Goal: Task Accomplishment & Management: Use online tool/utility

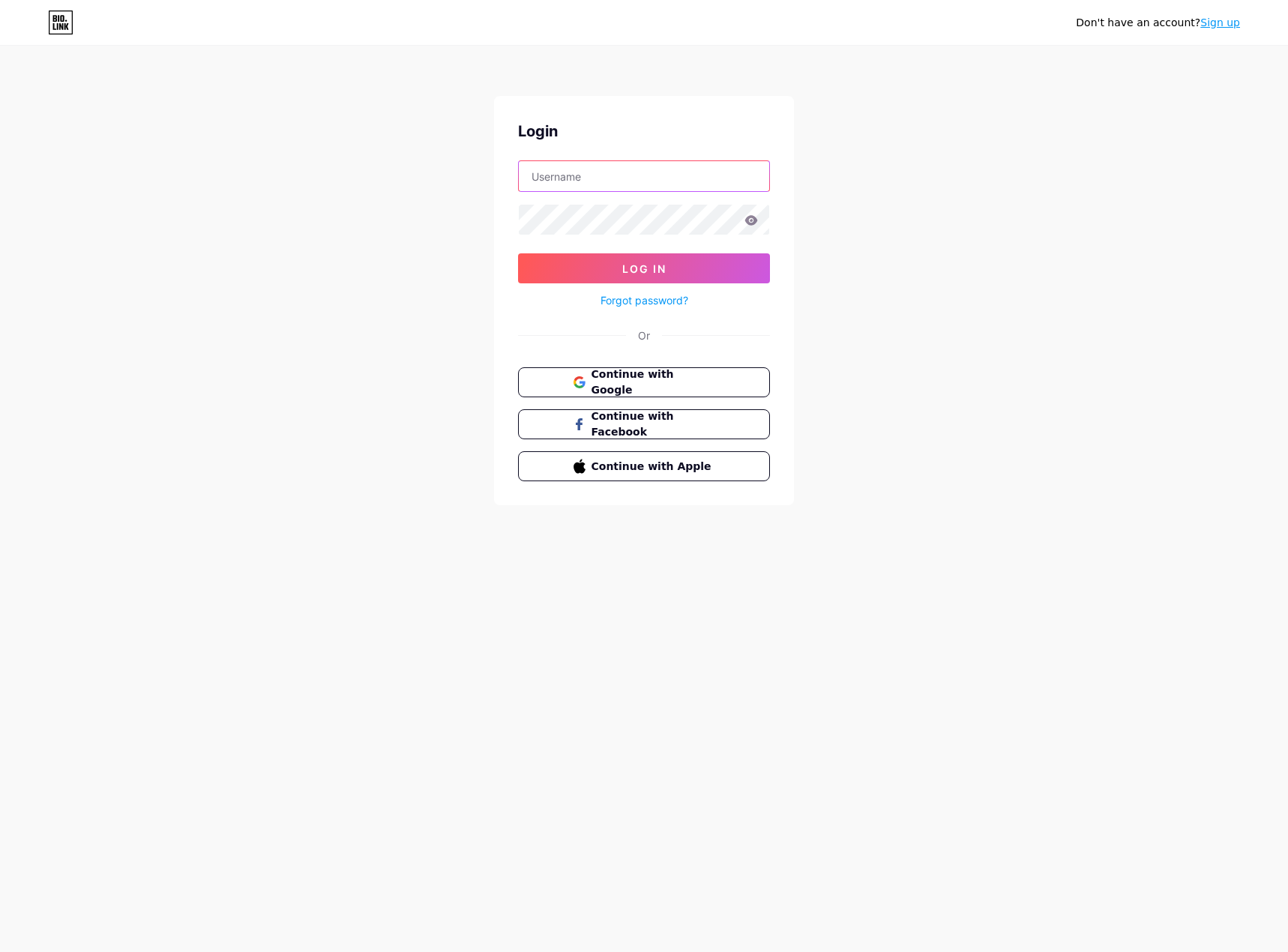
type input "j0dube"
click at [660, 265] on span "Log In" at bounding box center [644, 268] width 44 height 13
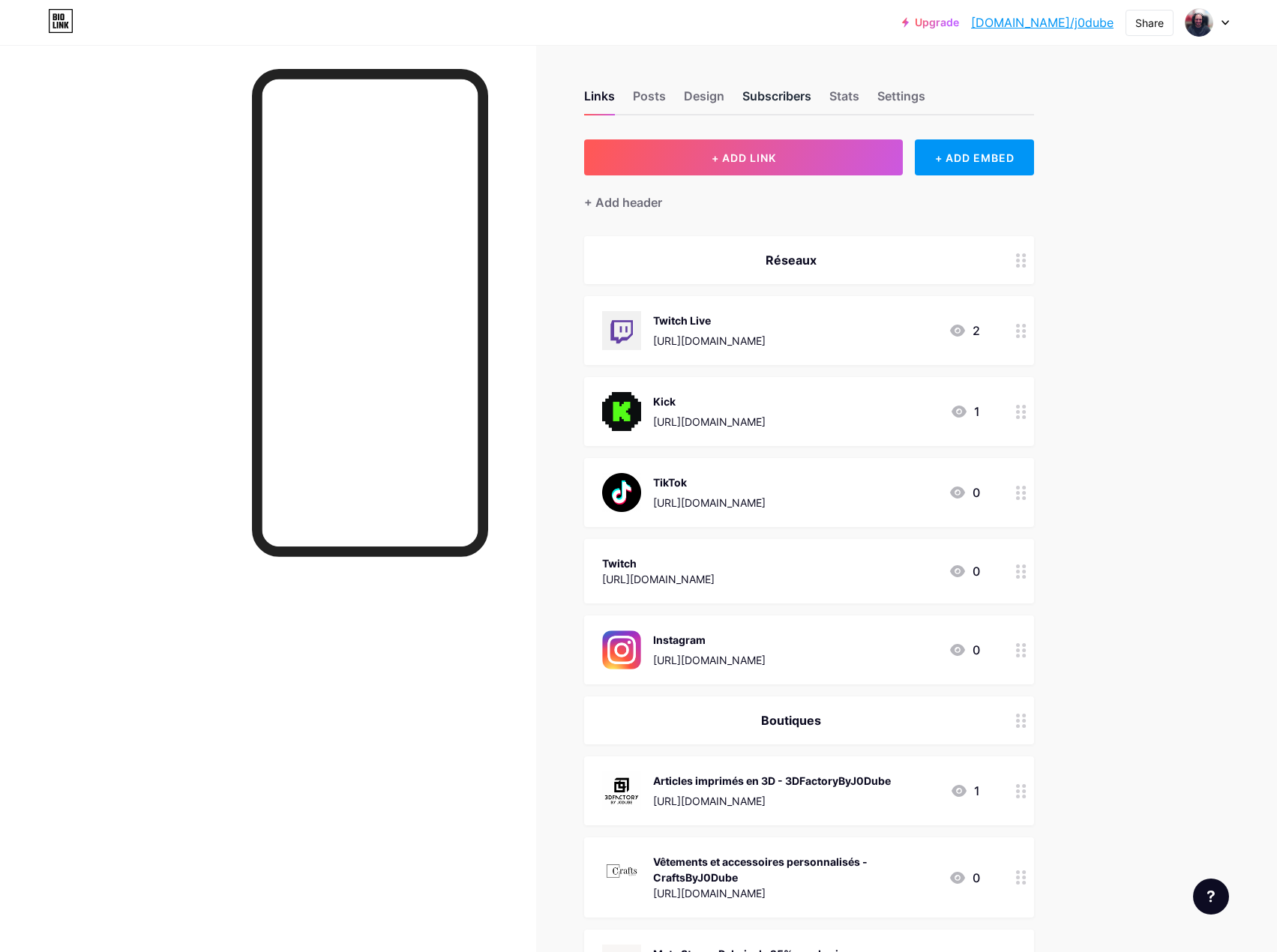
click at [786, 101] on div "Subscribers" at bounding box center [777, 100] width 69 height 27
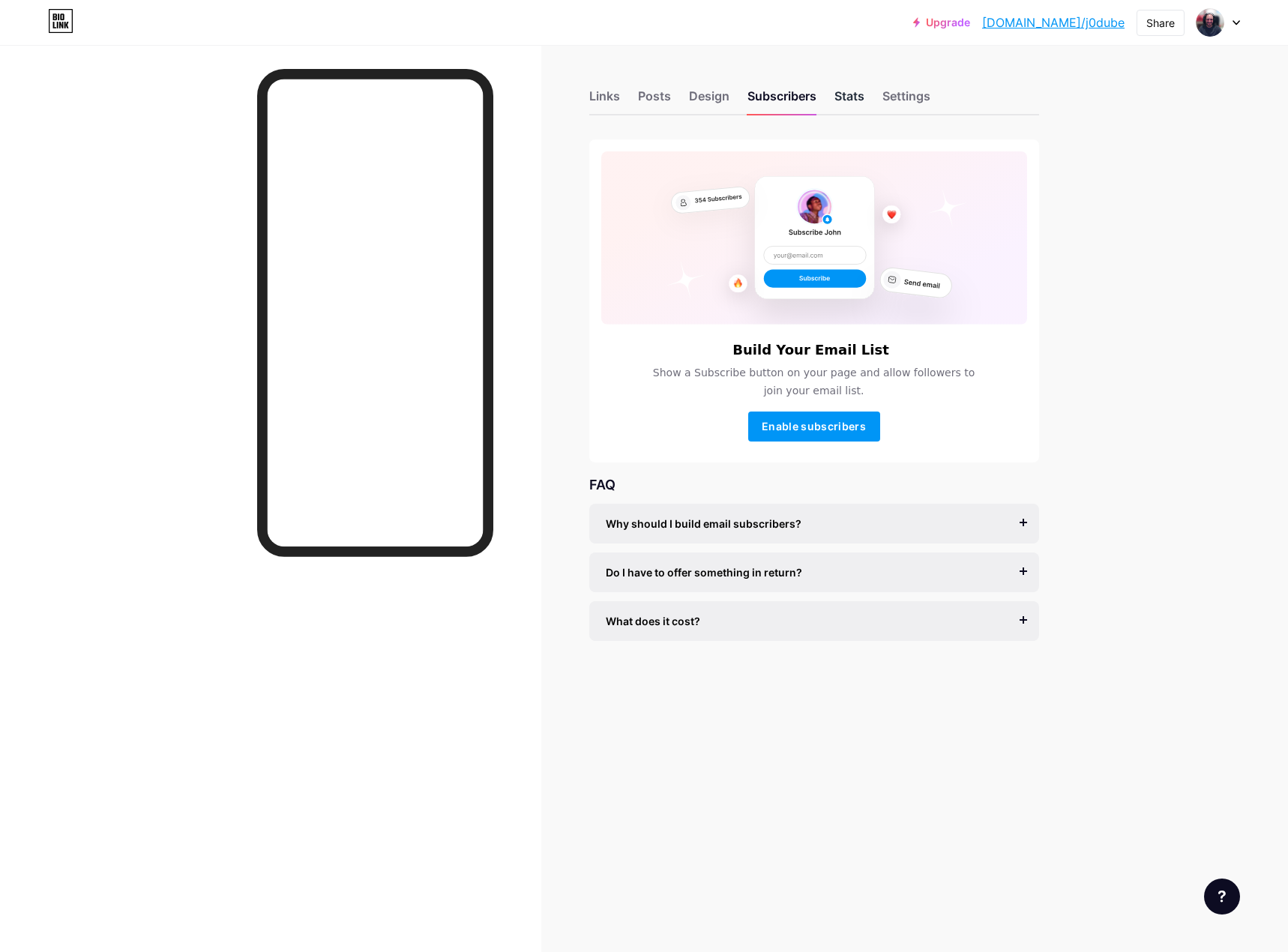
click at [864, 92] on div "Stats" at bounding box center [849, 100] width 30 height 27
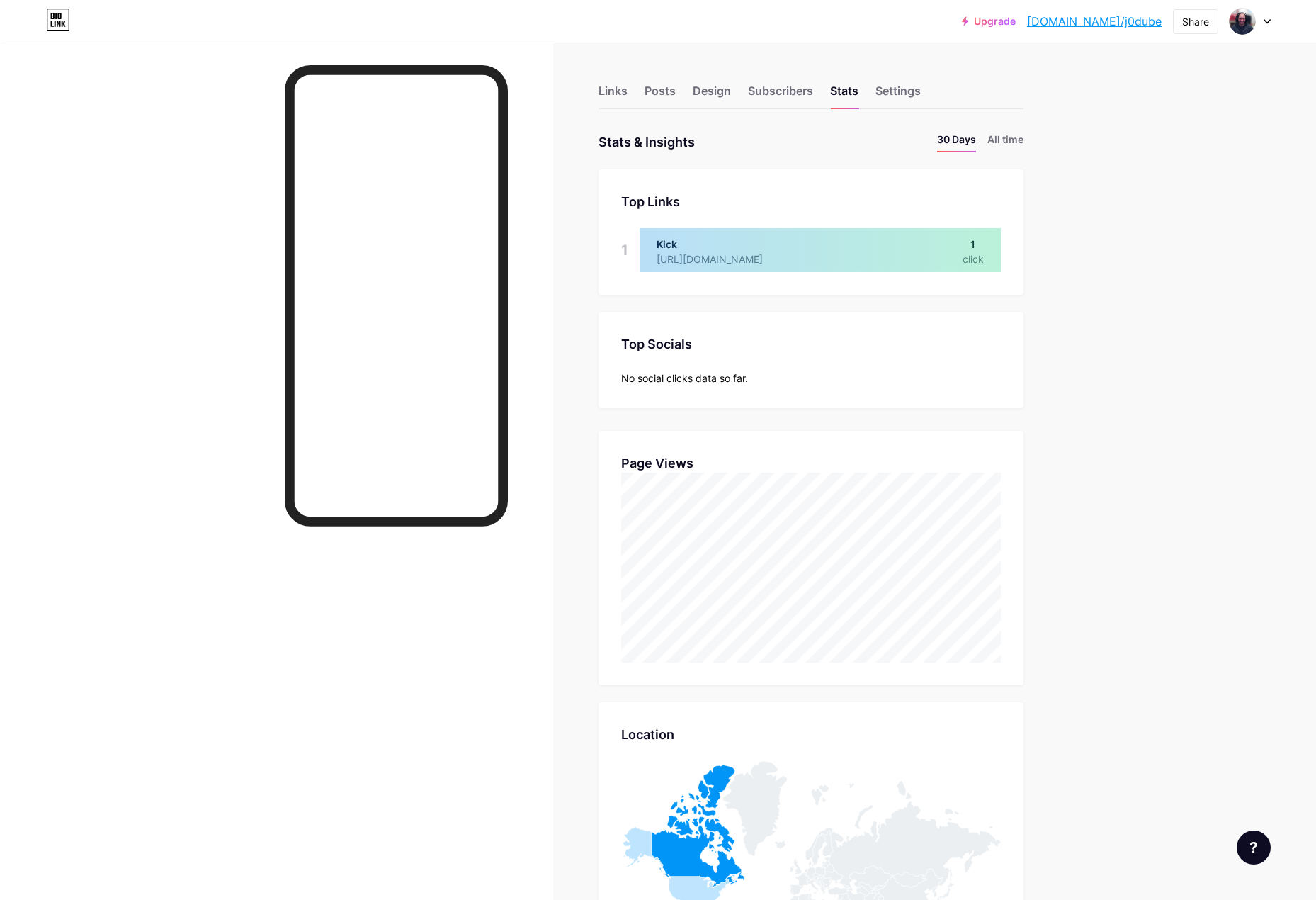
scroll to position [900, 1316]
click at [627, 96] on div "Links" at bounding box center [612, 95] width 29 height 25
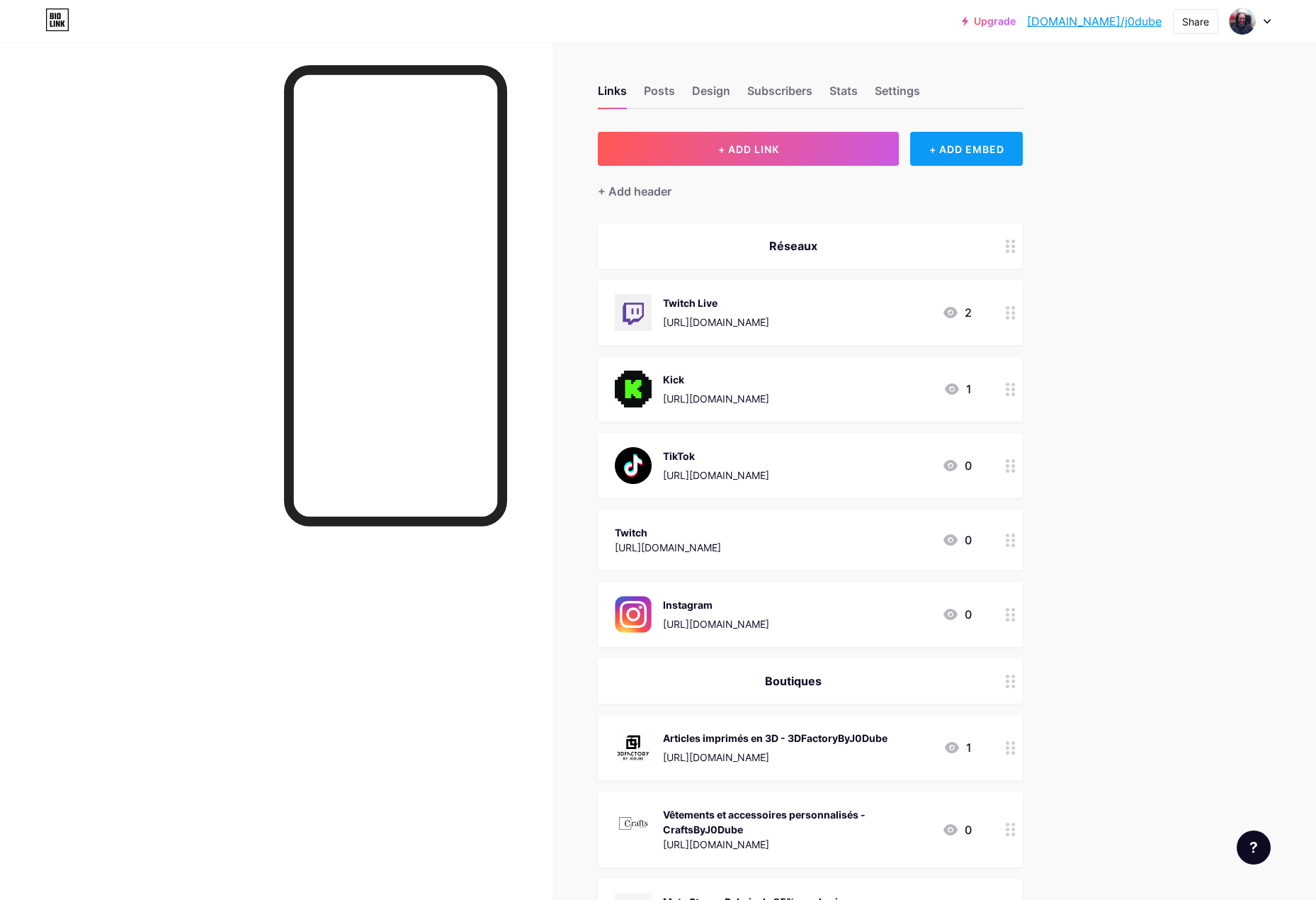
click at [1023, 151] on div "+ ADD EMBED" at bounding box center [966, 148] width 112 height 34
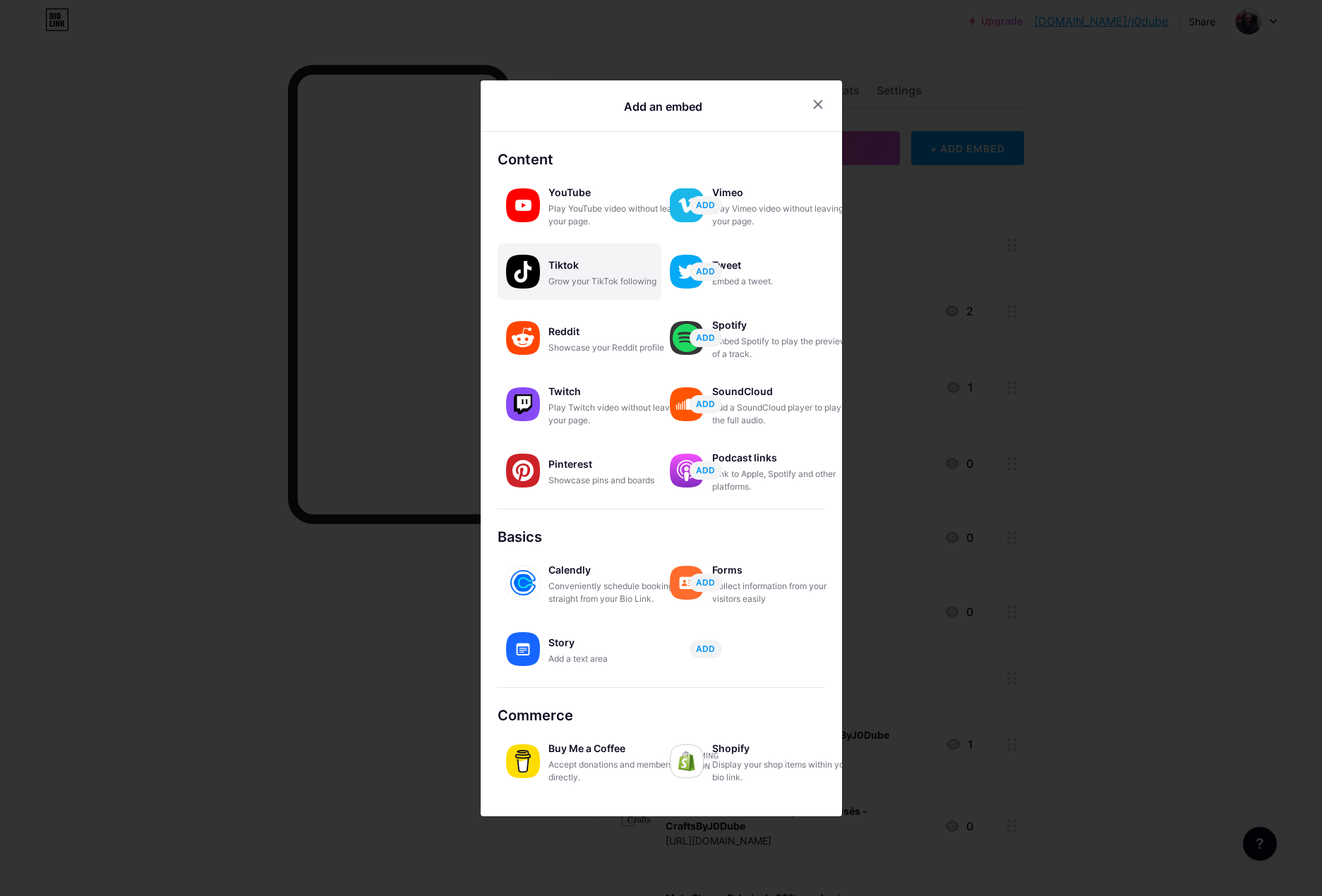
click at [592, 278] on div "Grow your TikTok following" at bounding box center [619, 281] width 141 height 13
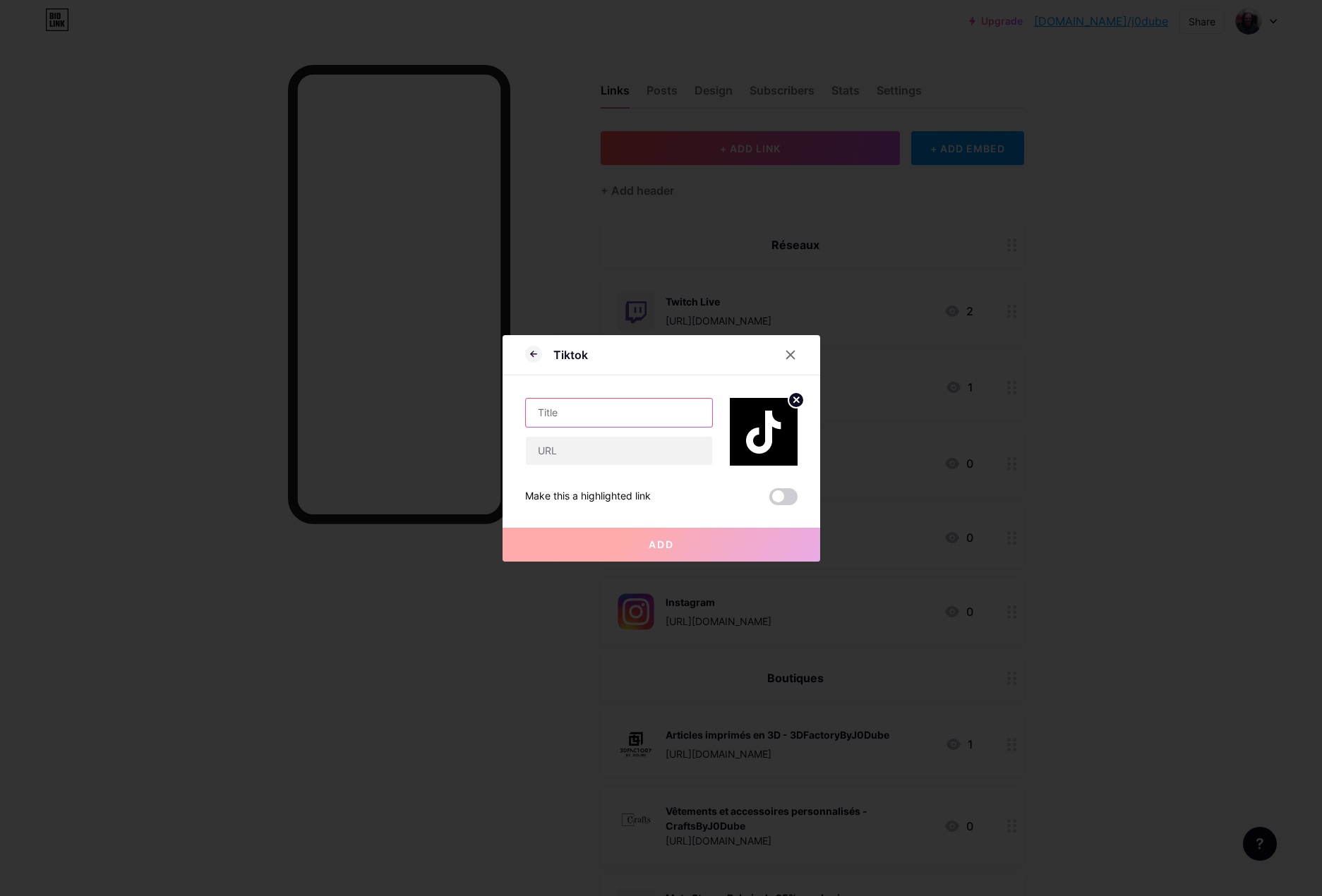
click at [599, 407] on input "text" at bounding box center [619, 413] width 186 height 29
click at [527, 358] on icon at bounding box center [533, 354] width 17 height 17
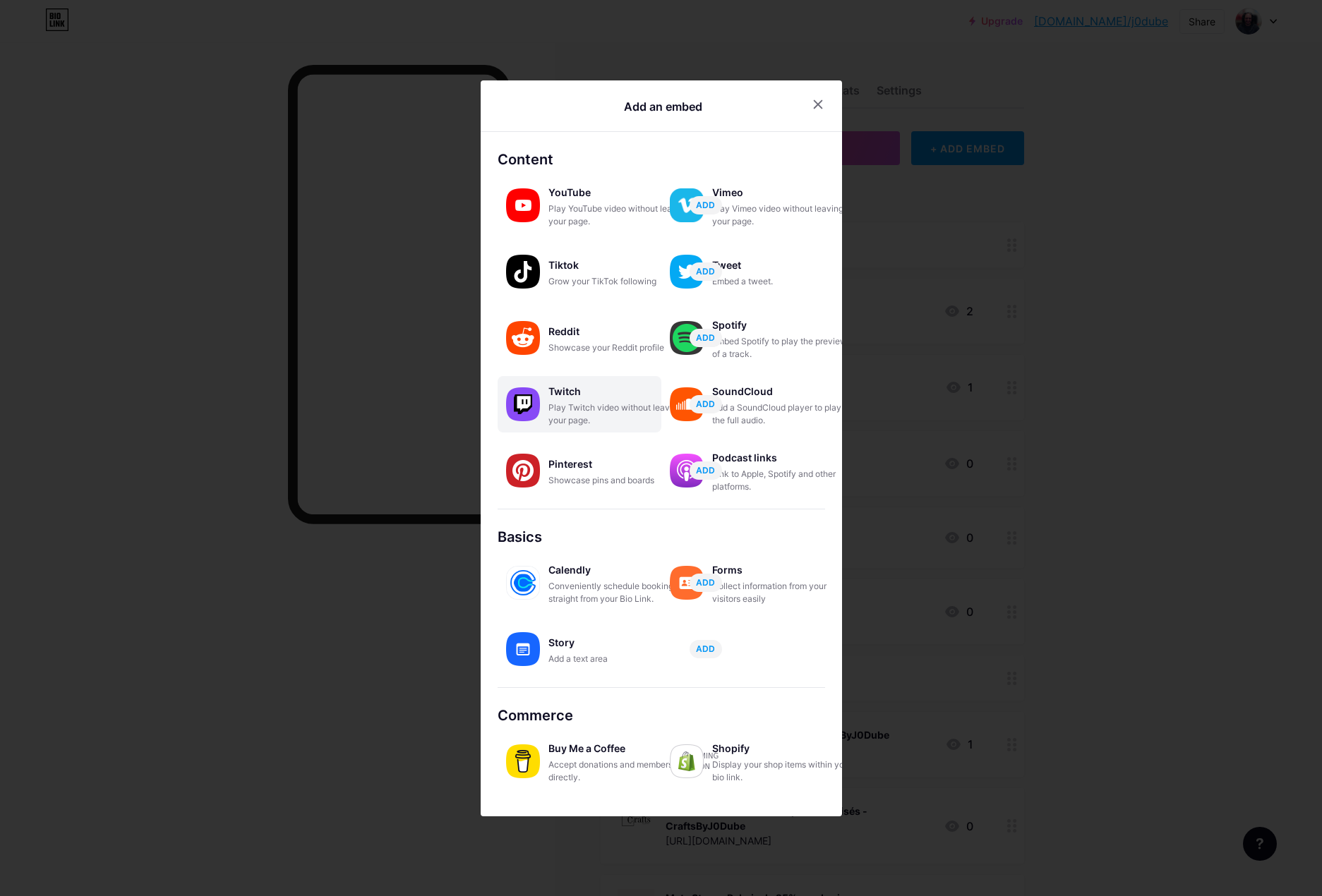
click at [596, 419] on div "Play Twitch video without leaving your page." at bounding box center [619, 414] width 141 height 25
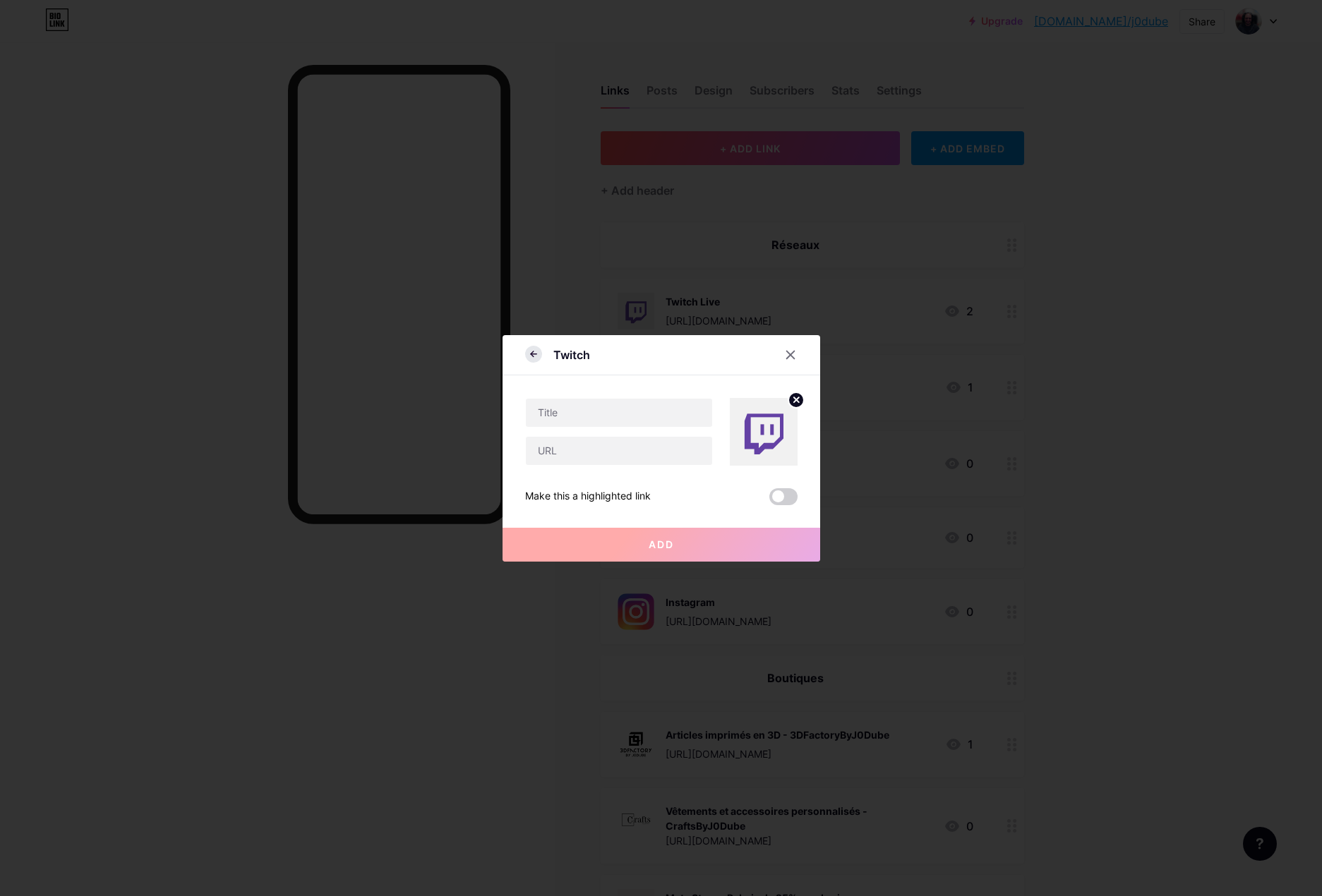
click at [530, 357] on icon at bounding box center [533, 354] width 17 height 17
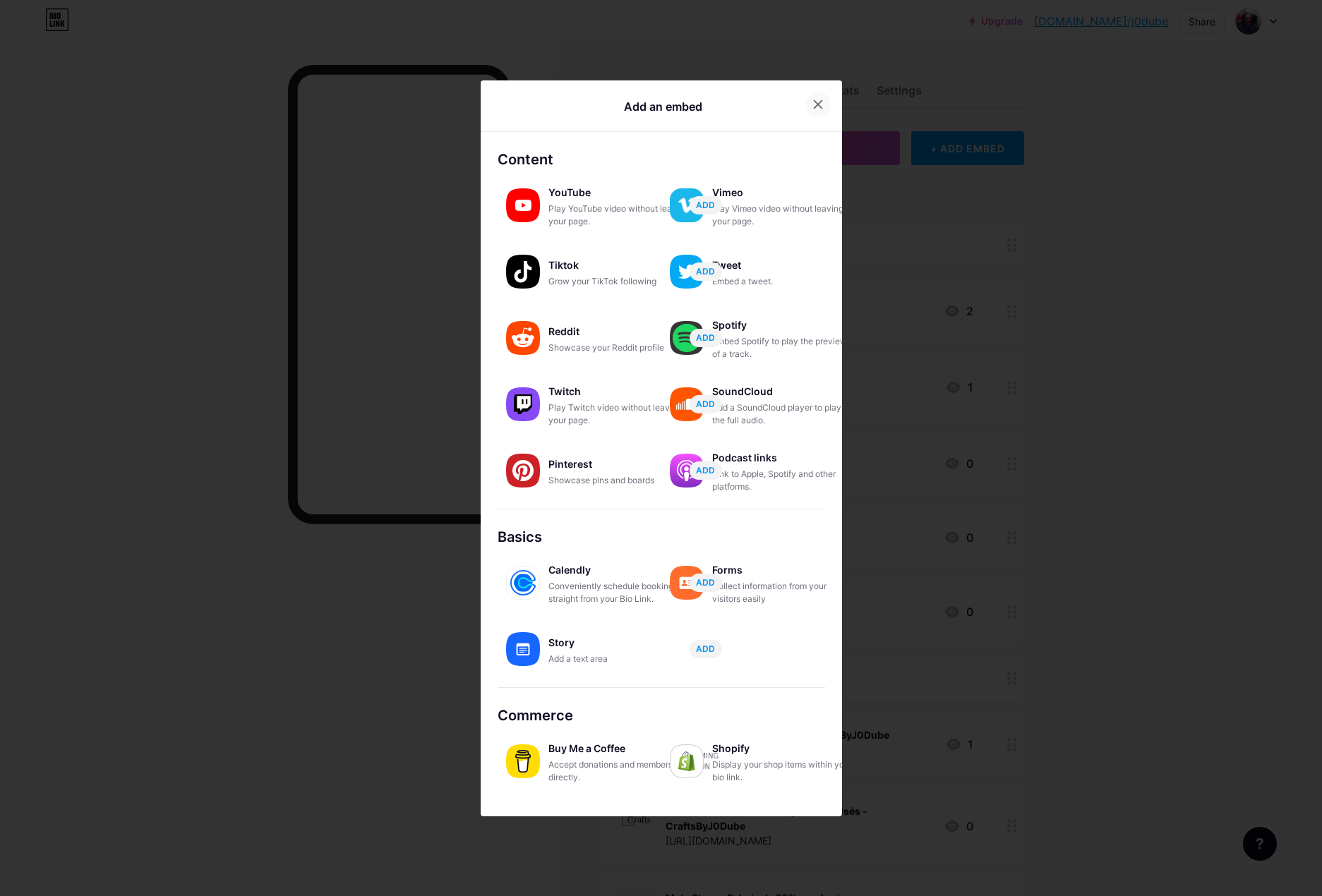
click at [823, 98] on div at bounding box center [818, 105] width 25 height 25
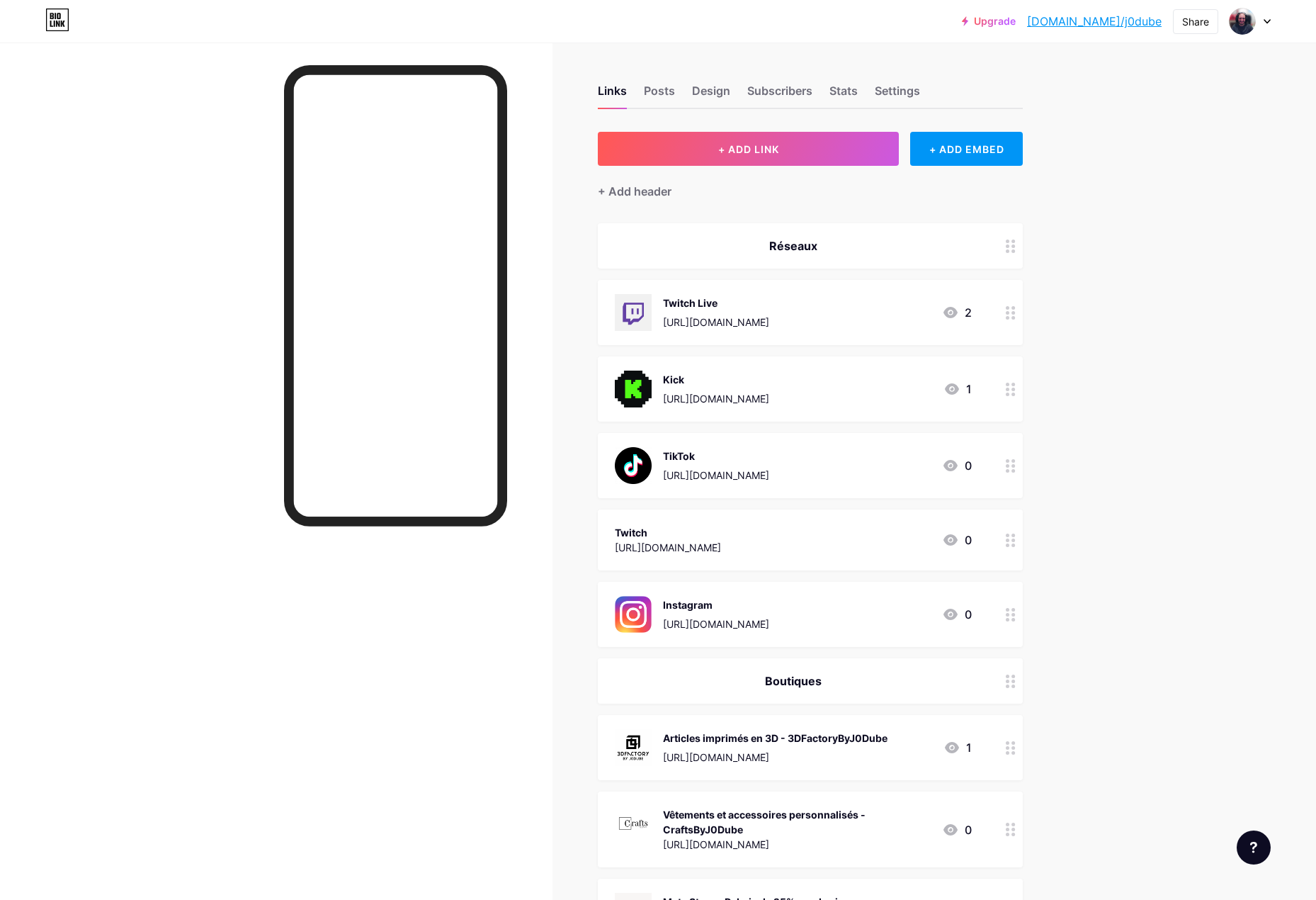
click at [697, 530] on div "Twitch" at bounding box center [667, 532] width 106 height 15
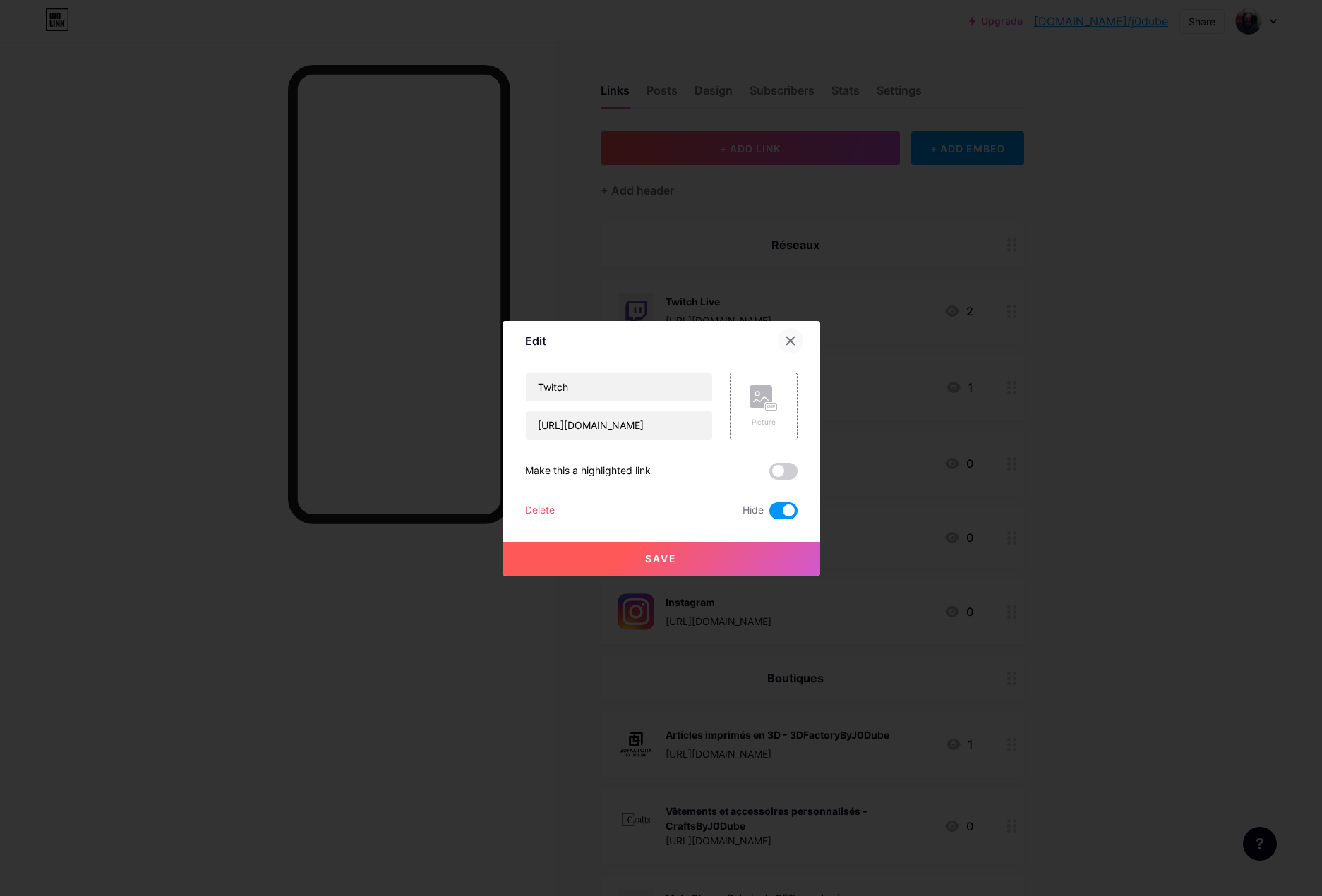
click at [790, 339] on icon at bounding box center [790, 341] width 11 height 11
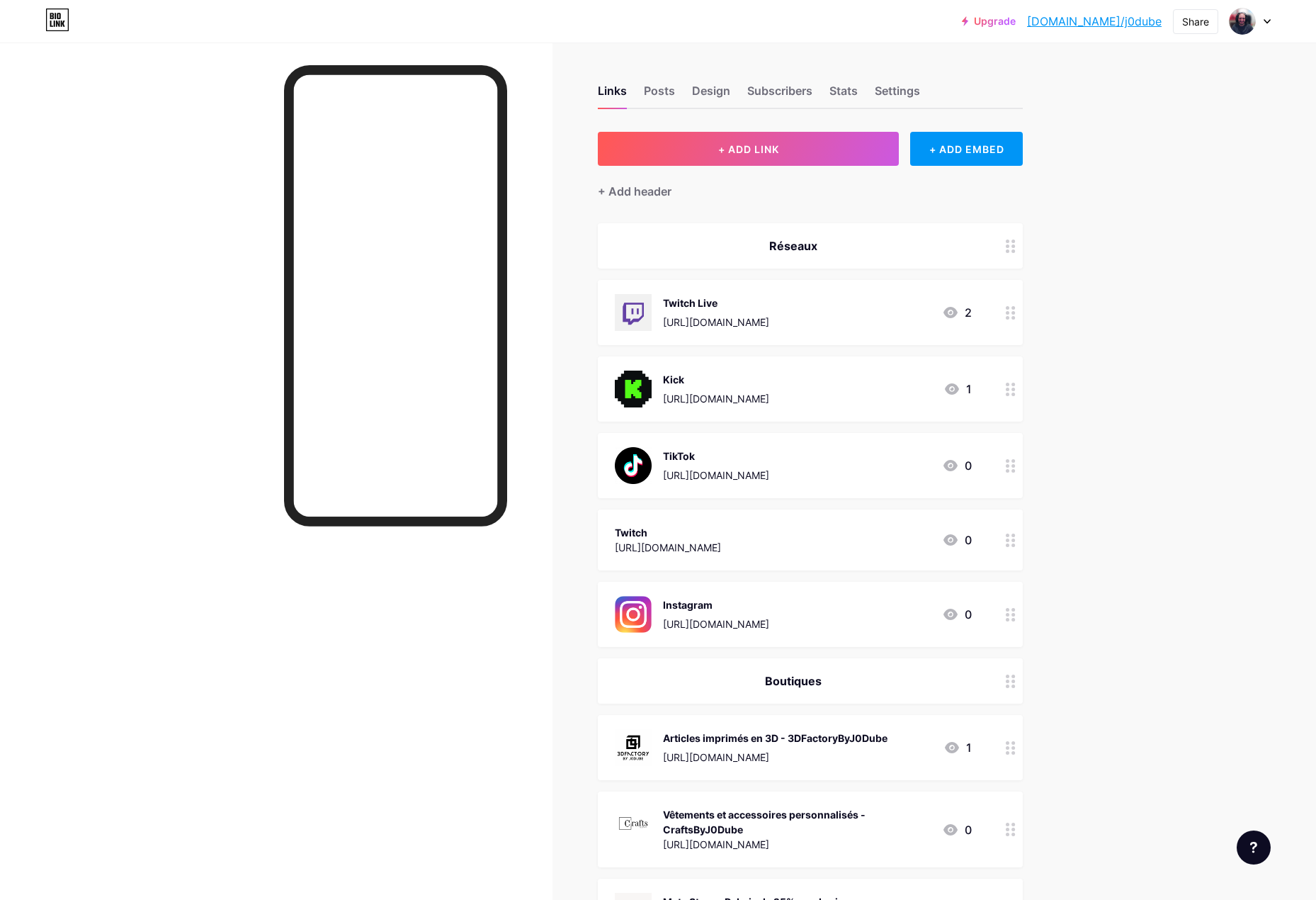
click at [769, 321] on div "[URL][DOMAIN_NAME]" at bounding box center [716, 322] width 106 height 15
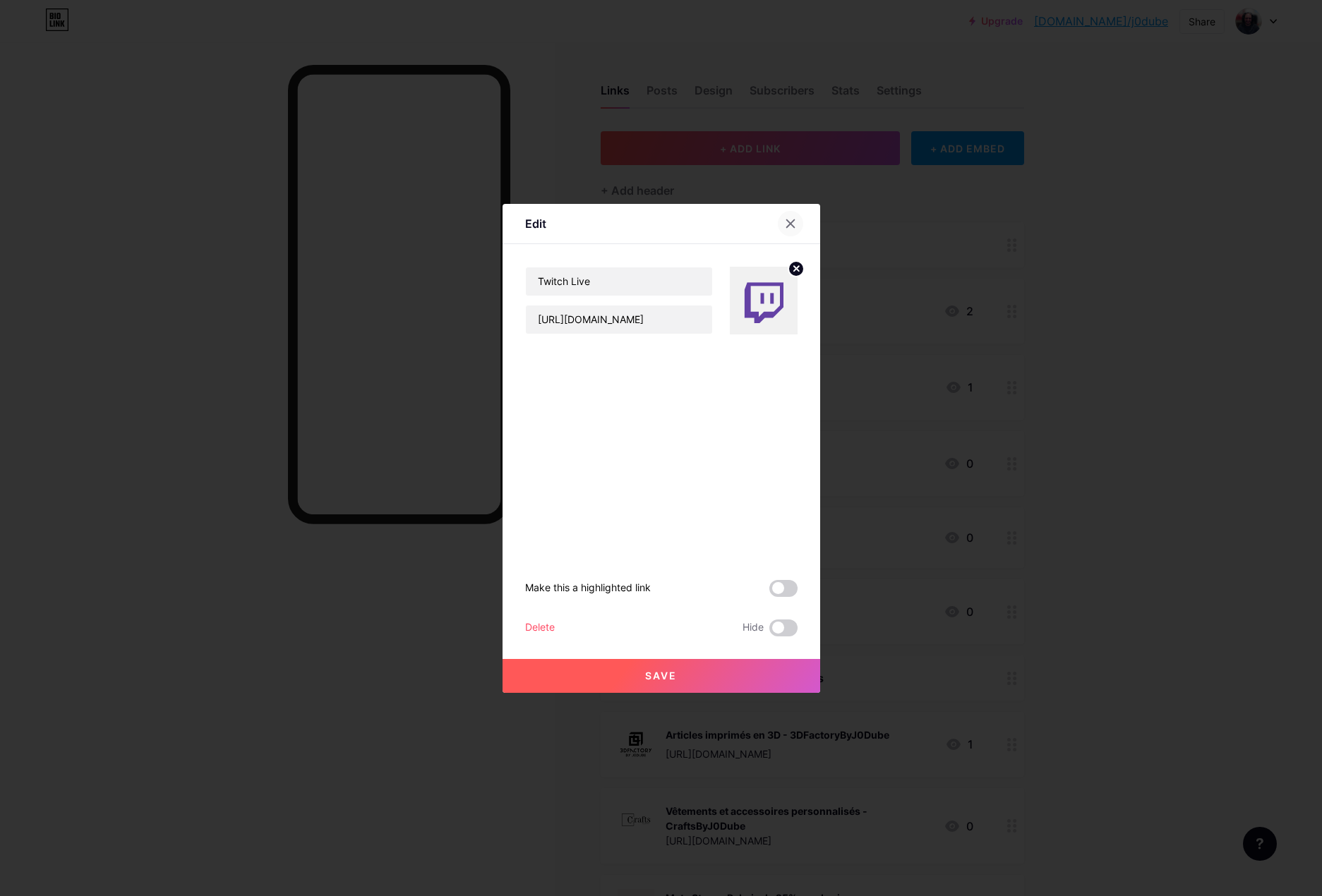
click at [791, 226] on icon at bounding box center [790, 224] width 8 height 8
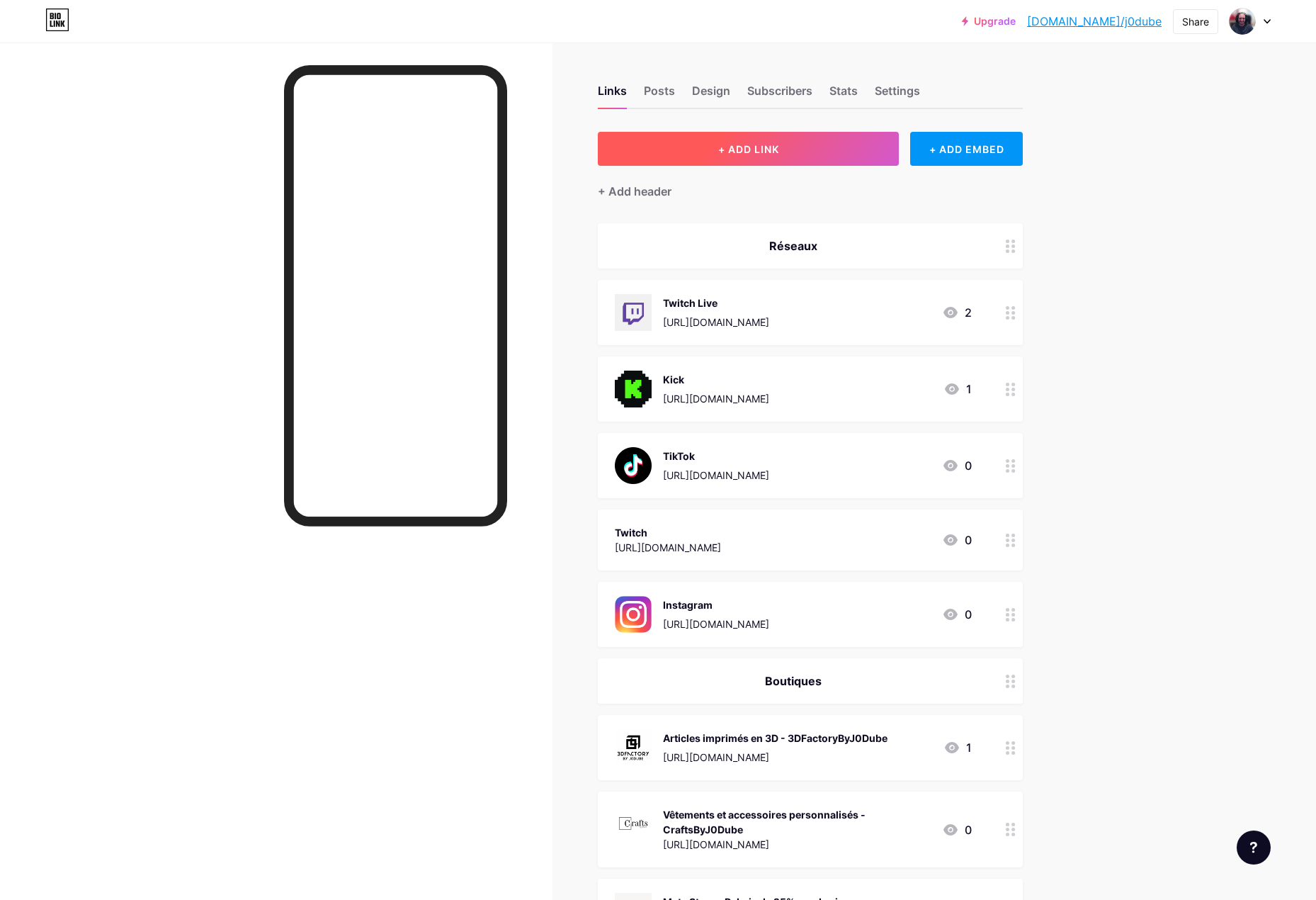
click at [790, 154] on button "+ ADD LINK" at bounding box center [748, 148] width 301 height 34
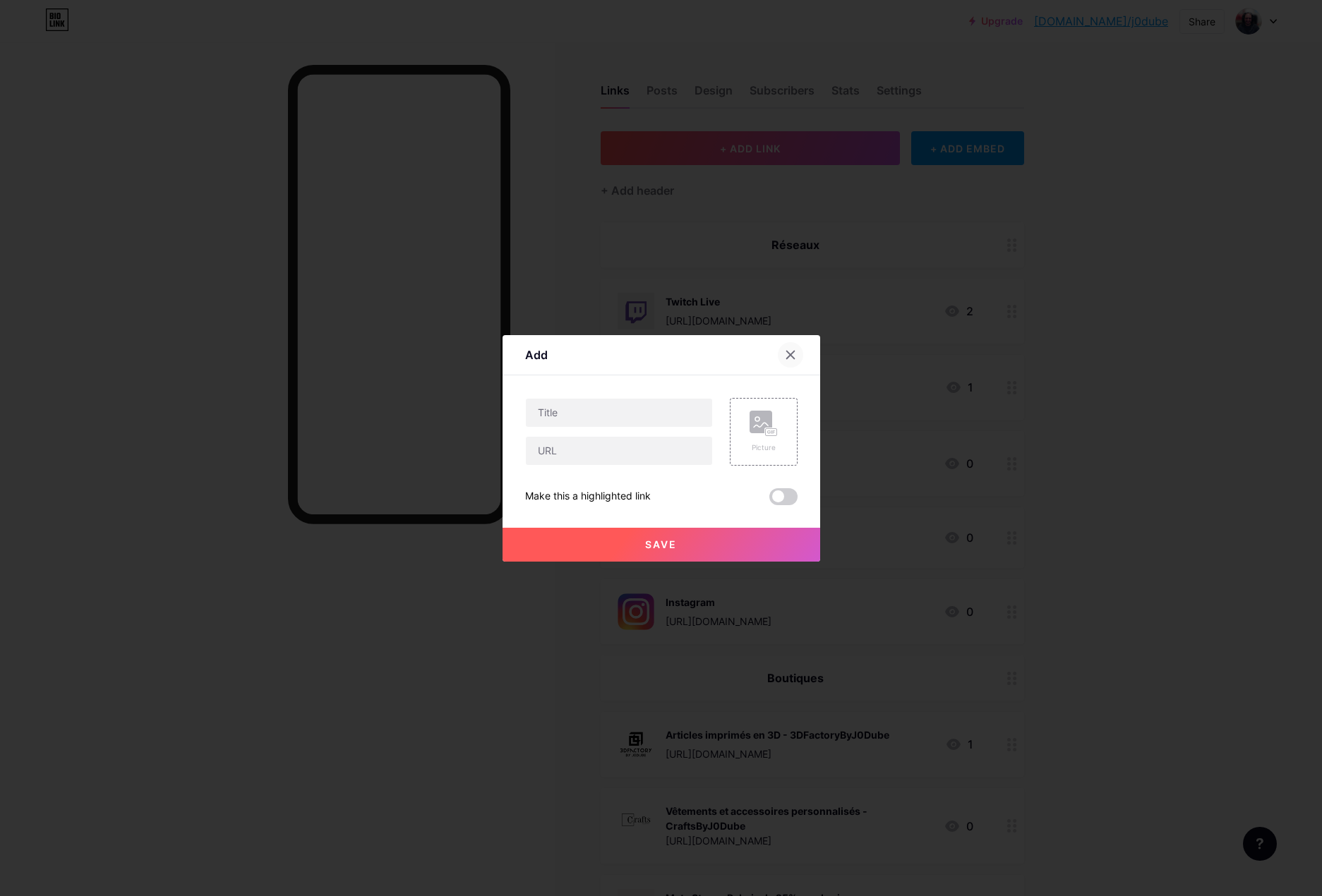
click at [788, 353] on icon at bounding box center [790, 354] width 8 height 8
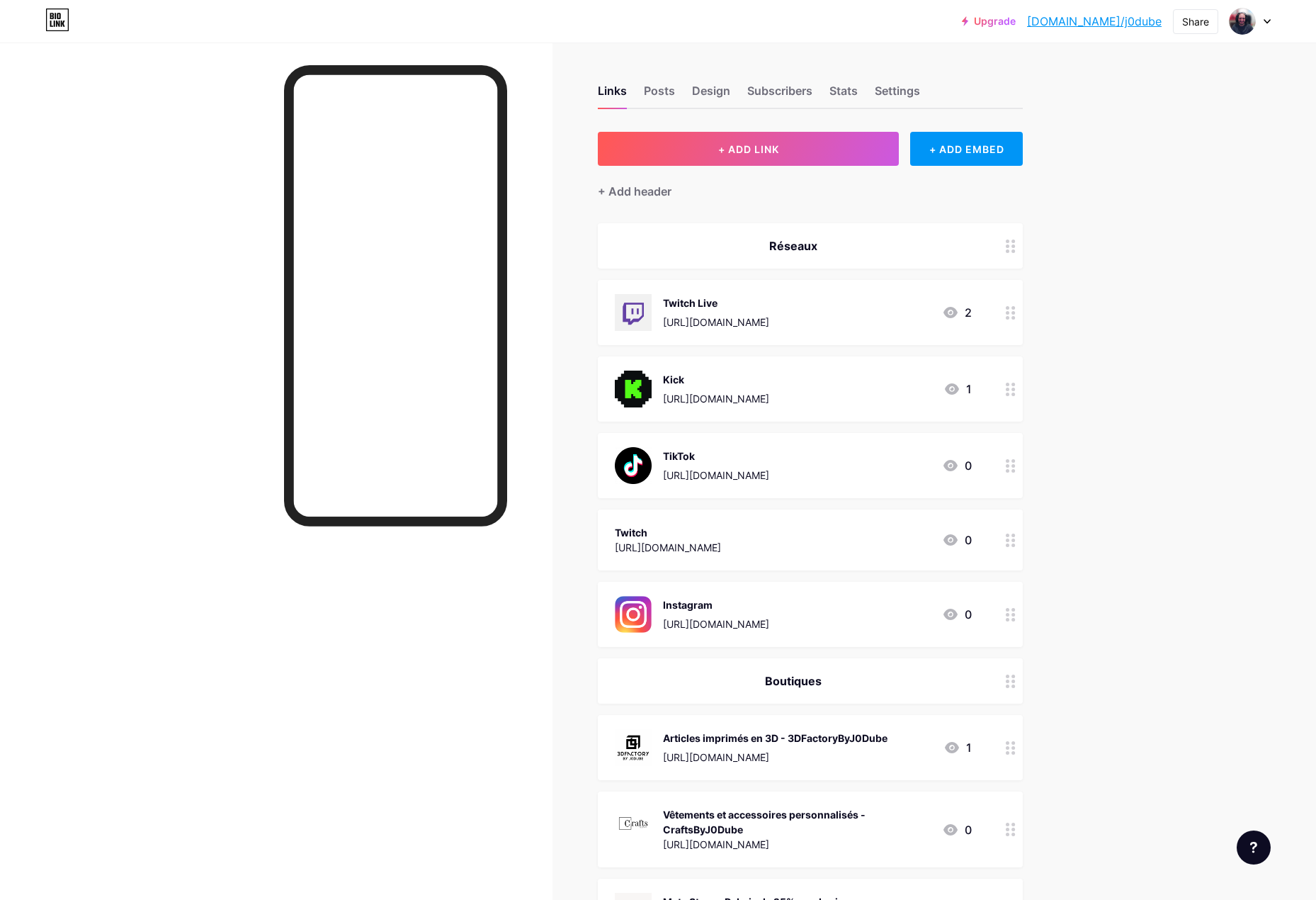
click at [951, 122] on div "Links Posts Design Subscribers Stats Settings + ADD LINK + ADD EMBED + Add head…" at bounding box center [541, 660] width 1083 height 1237
click at [951, 151] on div "+ ADD EMBED" at bounding box center [966, 148] width 112 height 34
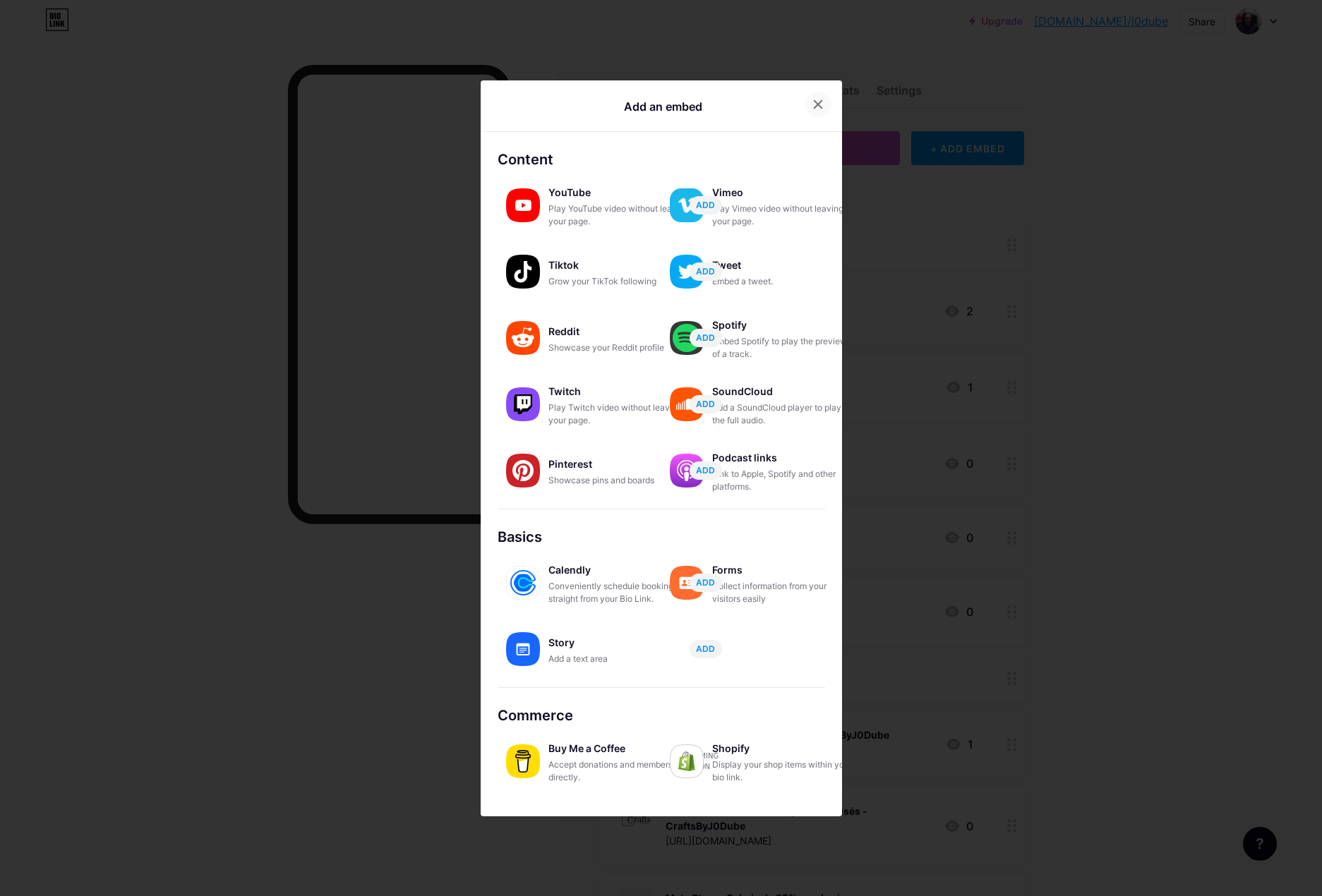
click at [814, 105] on icon at bounding box center [818, 104] width 8 height 8
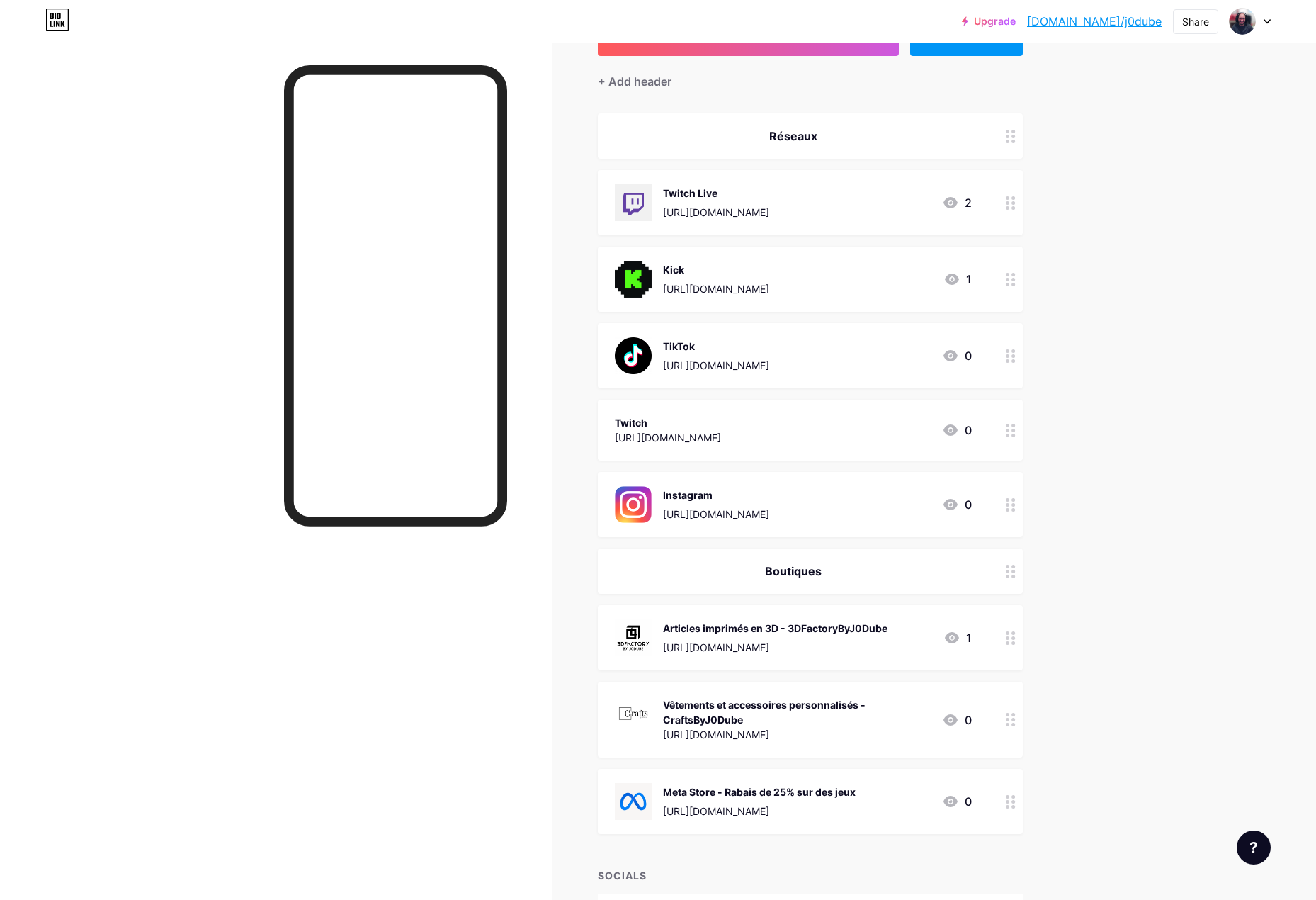
scroll to position [95, 0]
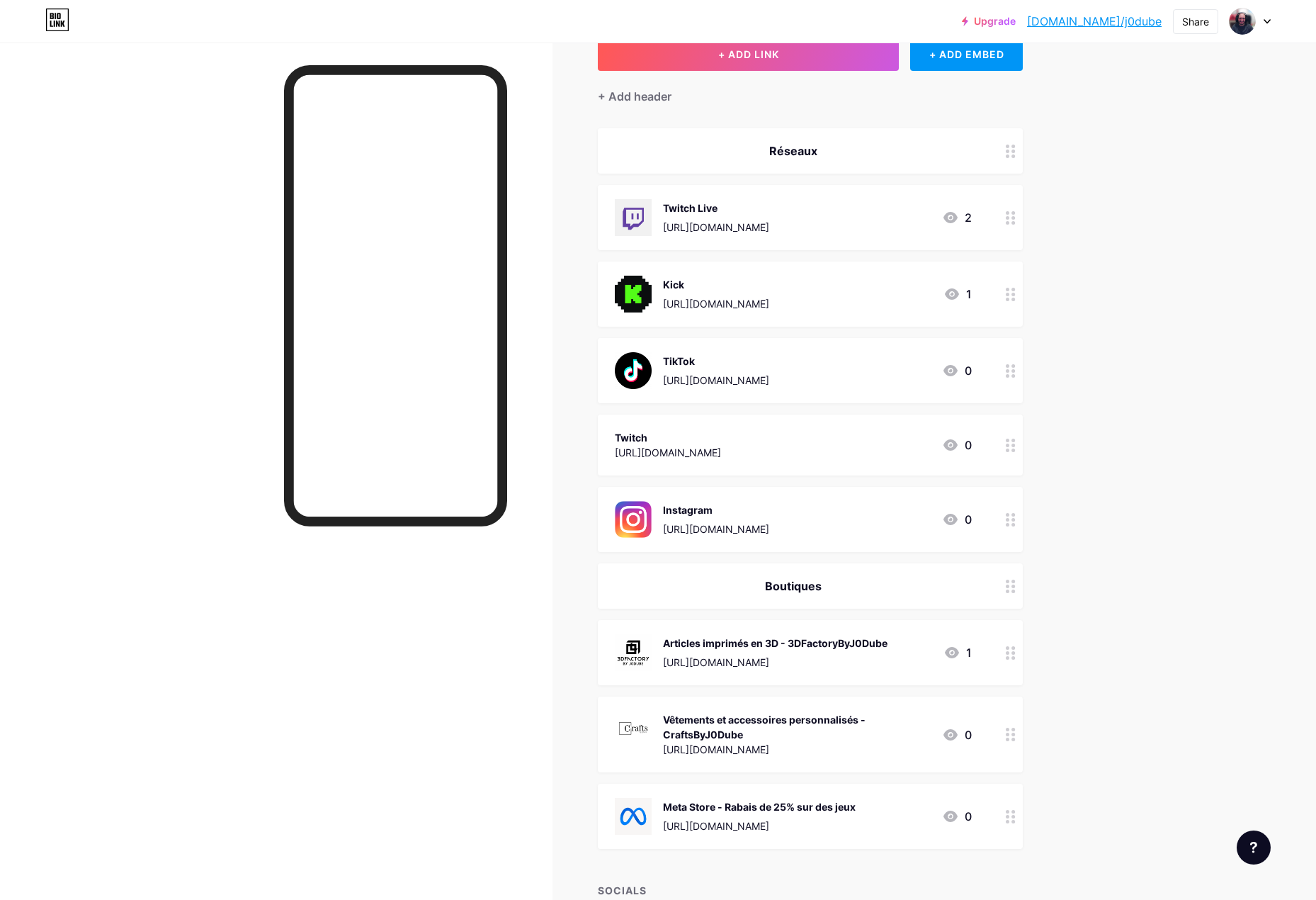
click at [143, 337] on div at bounding box center [276, 492] width 553 height 900
